Goal: Navigation & Orientation: Find specific page/section

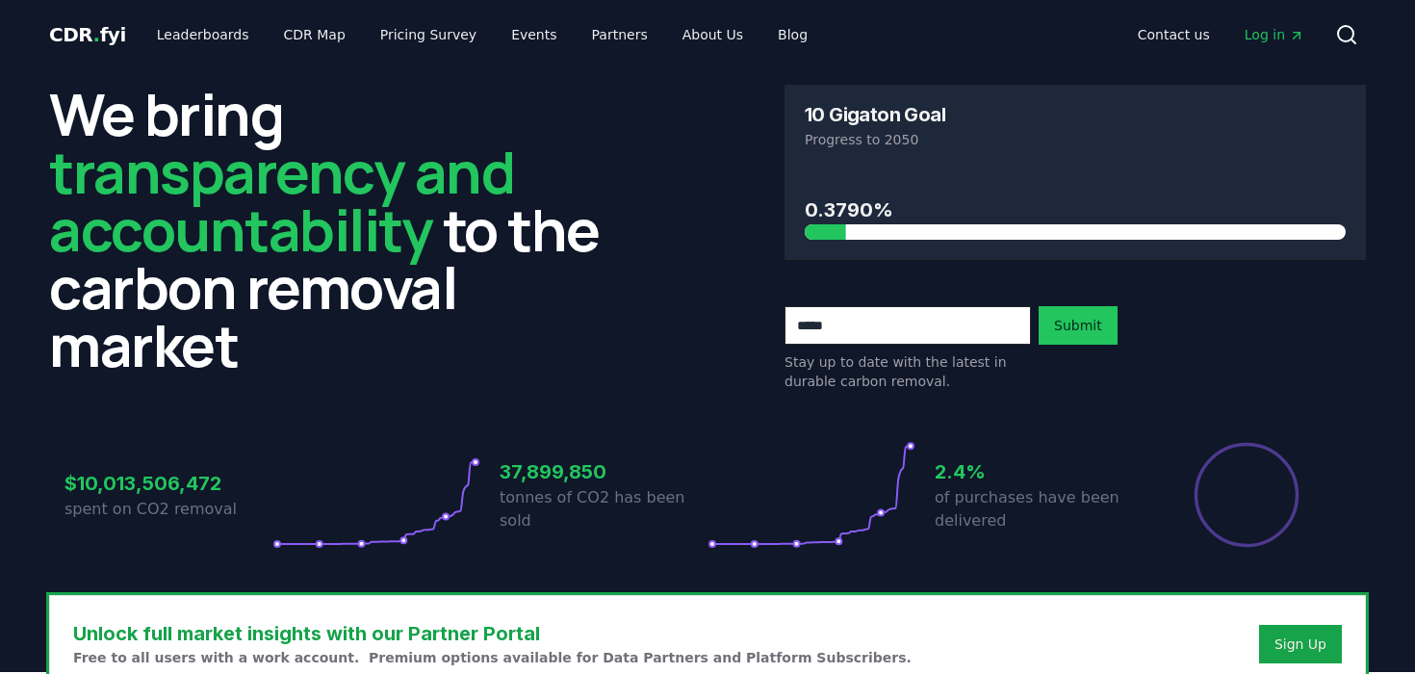
click at [204, 61] on div "CDR . fyi Leaderboards CDR Map Pricing Survey Events Partners About Us Blog Con…" at bounding box center [707, 34] width 1317 height 69
click at [202, 47] on link "Leaderboards" at bounding box center [203, 34] width 123 height 35
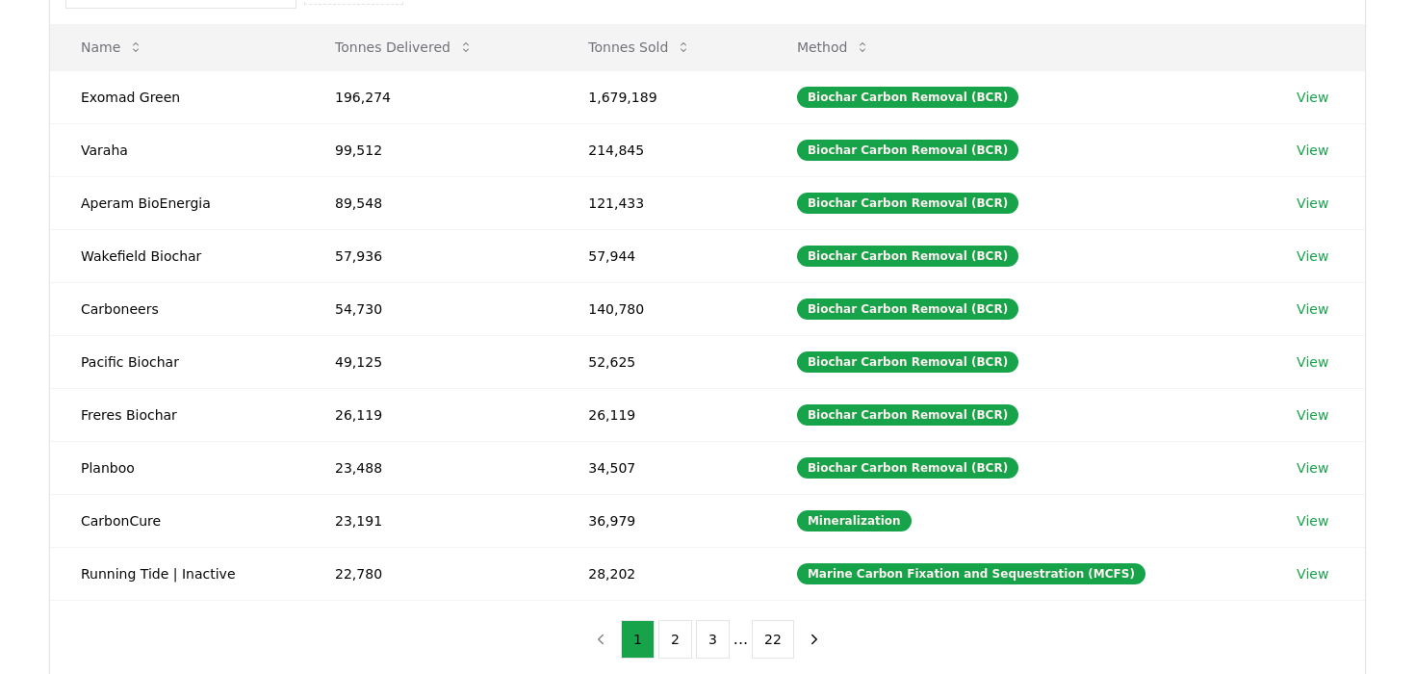
scroll to position [238, 0]
